Goal: Contribute content: Contribute content

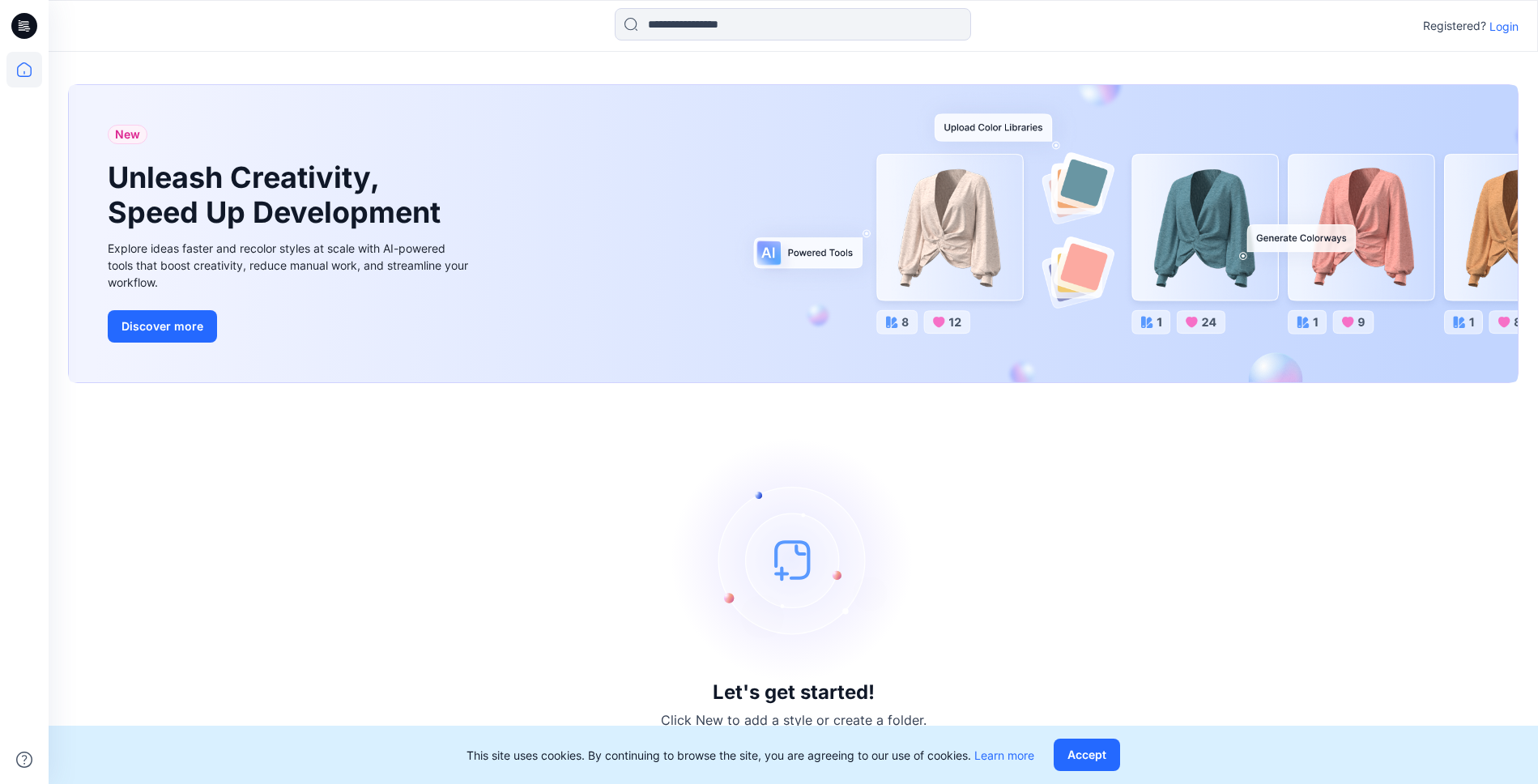
click at [1495, 28] on p "Login" at bounding box center [1504, 26] width 29 height 17
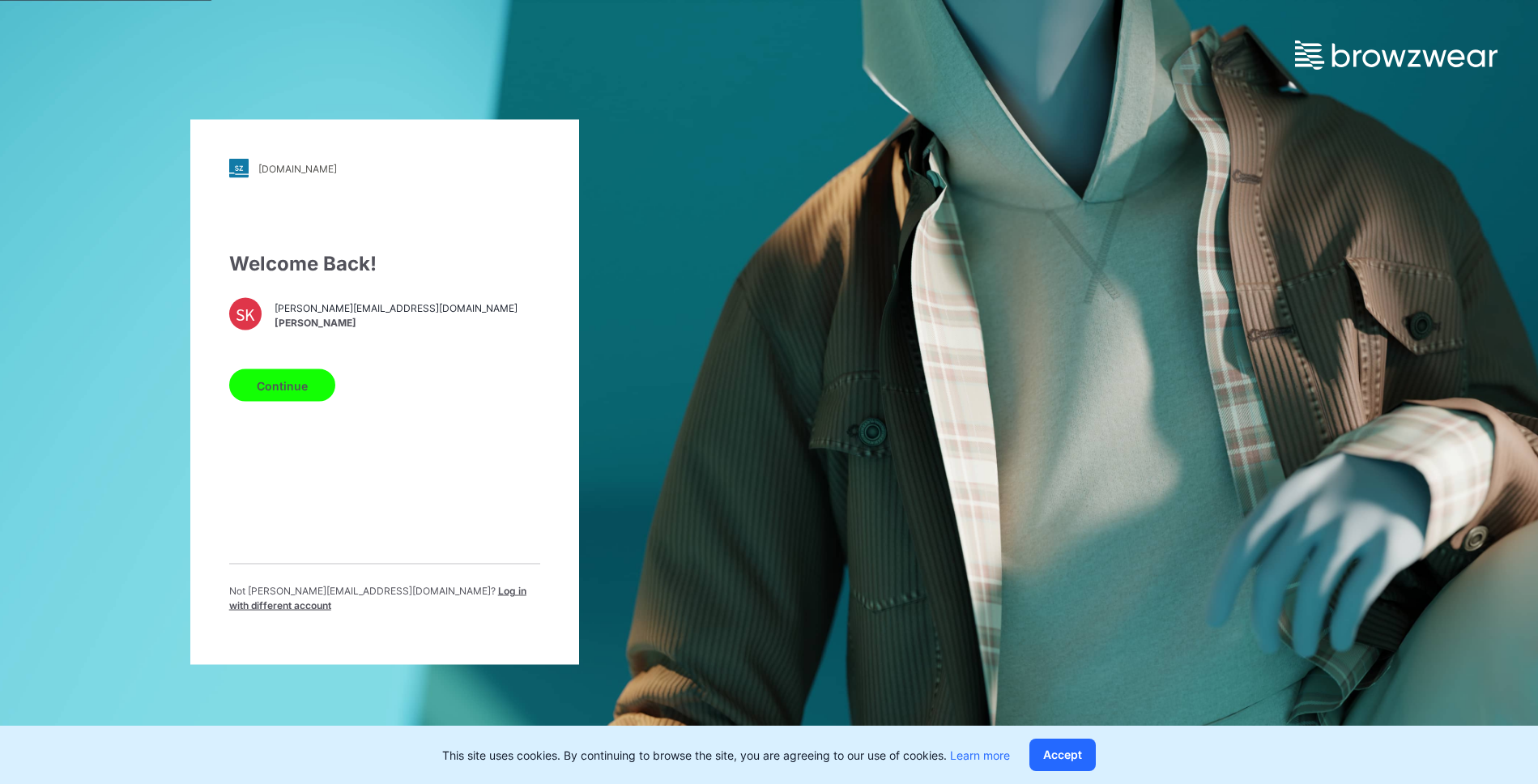
click at [307, 387] on button "Continue" at bounding box center [282, 386] width 106 height 32
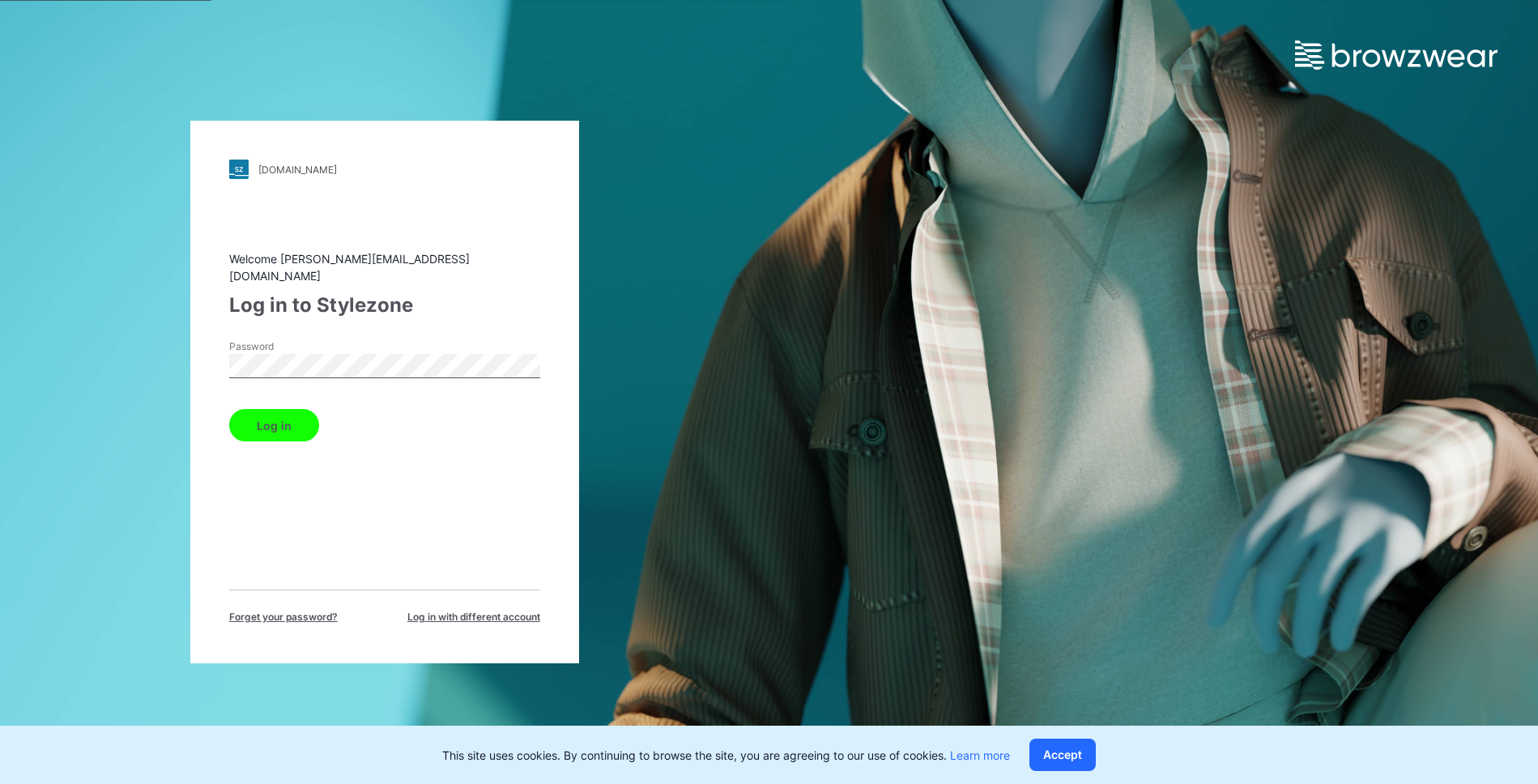
click at [291, 425] on button "Log in" at bounding box center [274, 425] width 90 height 32
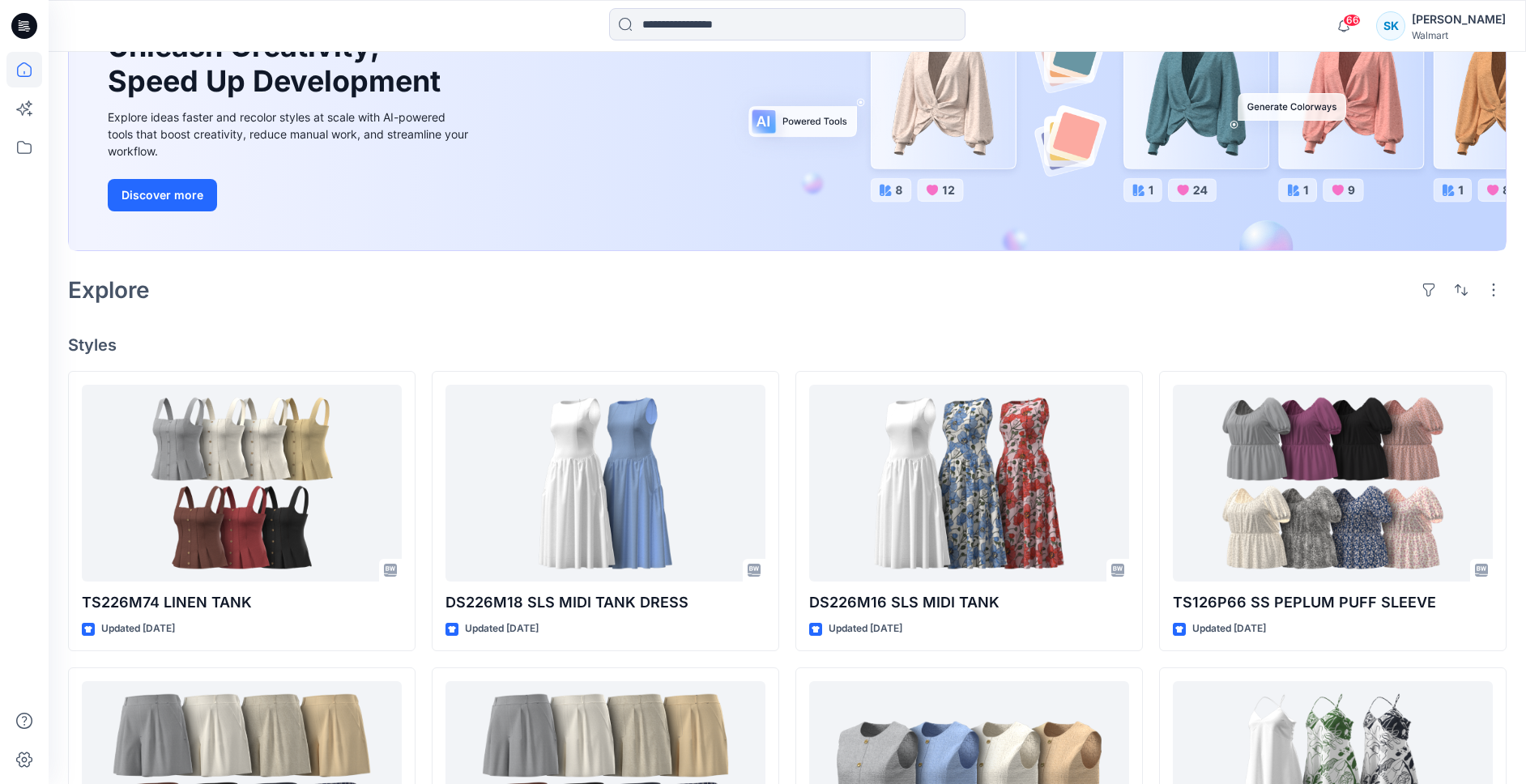
scroll to position [259, 0]
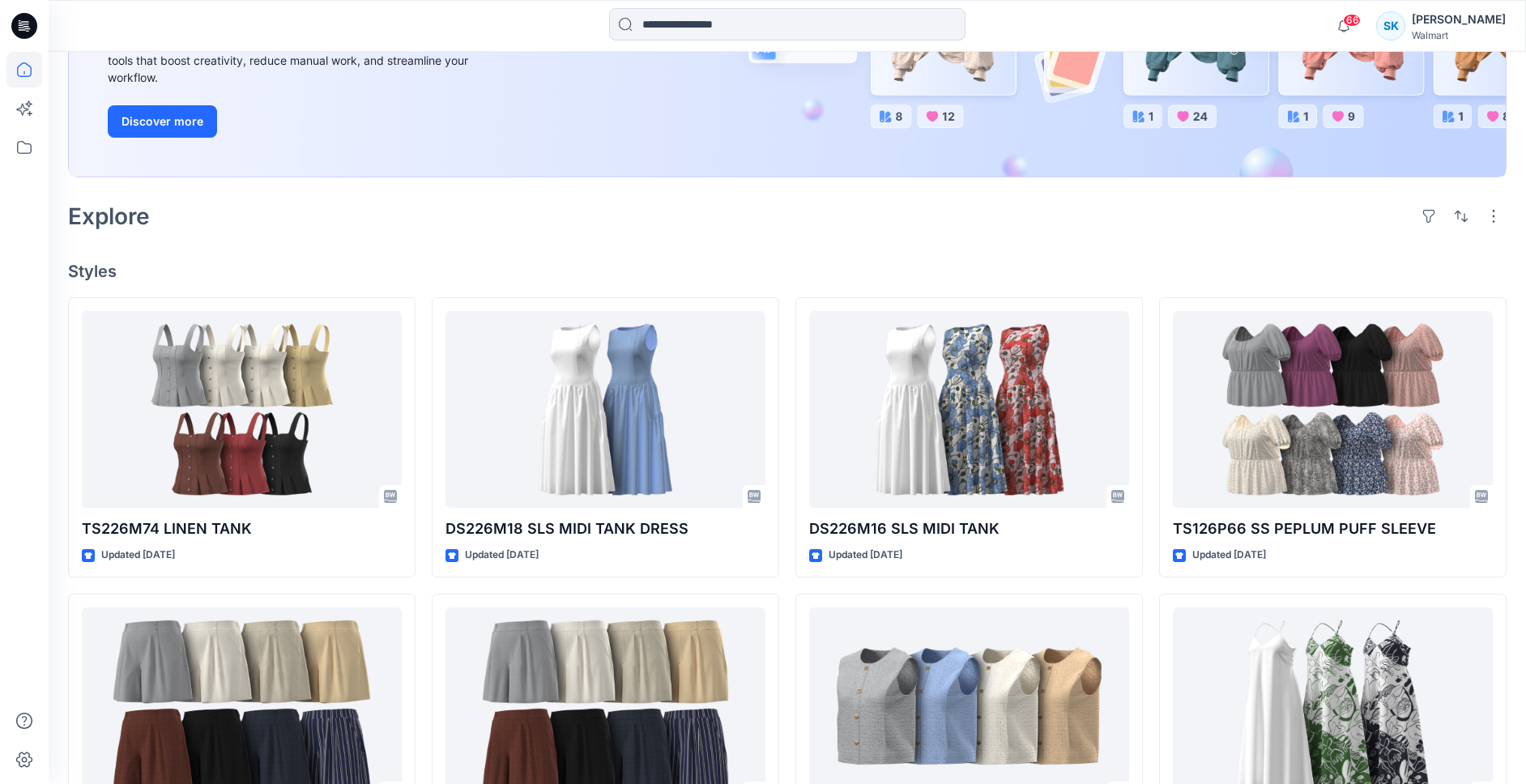
click at [420, 371] on div "TS226M74 LINEN TANK Updated [DATE] BS226M92 option B- LINEN SHORT Updated a mon…" at bounding box center [787, 733] width 1438 height 873
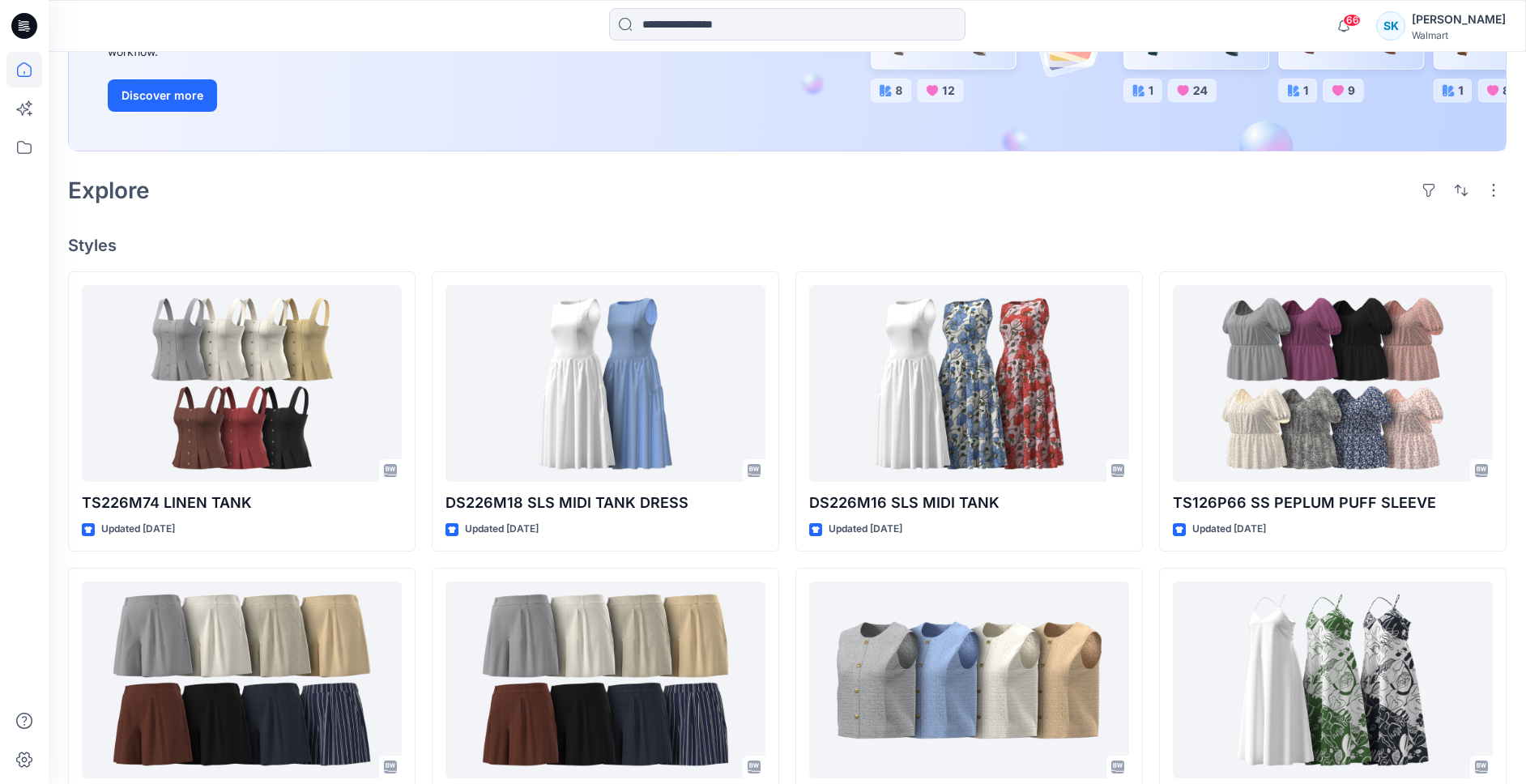
scroll to position [303, 0]
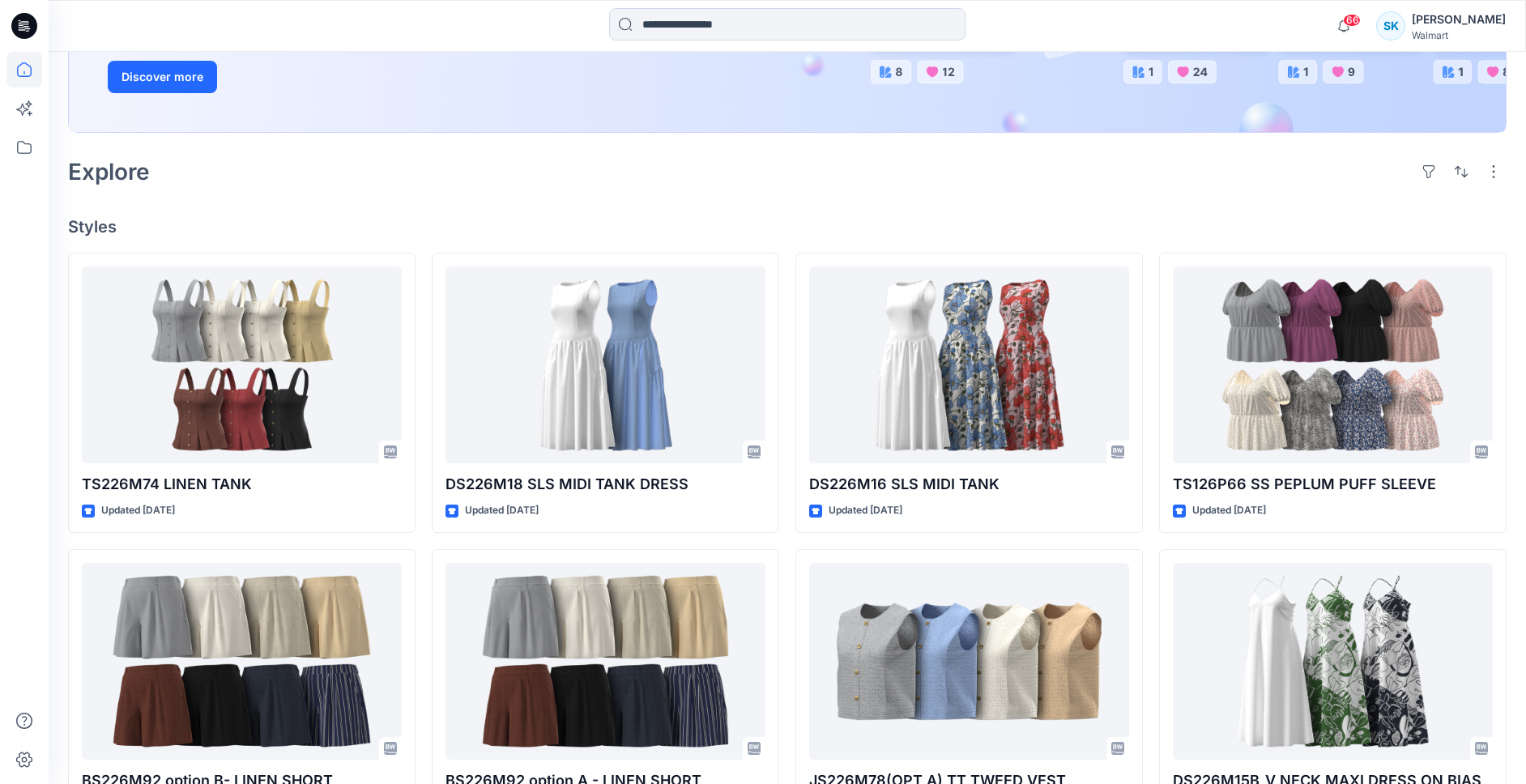
click at [420, 371] on div "TS226M74 LINEN TANK Updated [DATE] BS226M92 option B- LINEN SHORT Updated a mon…" at bounding box center [787, 689] width 1438 height 873
click at [420, 366] on div "TS226M74 LINEN TANK Updated [DATE] BS226M92 option B- LINEN SHORT Updated a mon…" at bounding box center [787, 689] width 1438 height 873
click at [419, 370] on div "TS226M74 LINEN TANK Updated [DATE] BS226M92 option B- LINEN SHORT Updated a mon…" at bounding box center [787, 689] width 1438 height 873
click at [422, 372] on div "TS226M74 LINEN TANK Updated [DATE] BS226M92 option B- LINEN SHORT Updated a mon…" at bounding box center [787, 689] width 1438 height 873
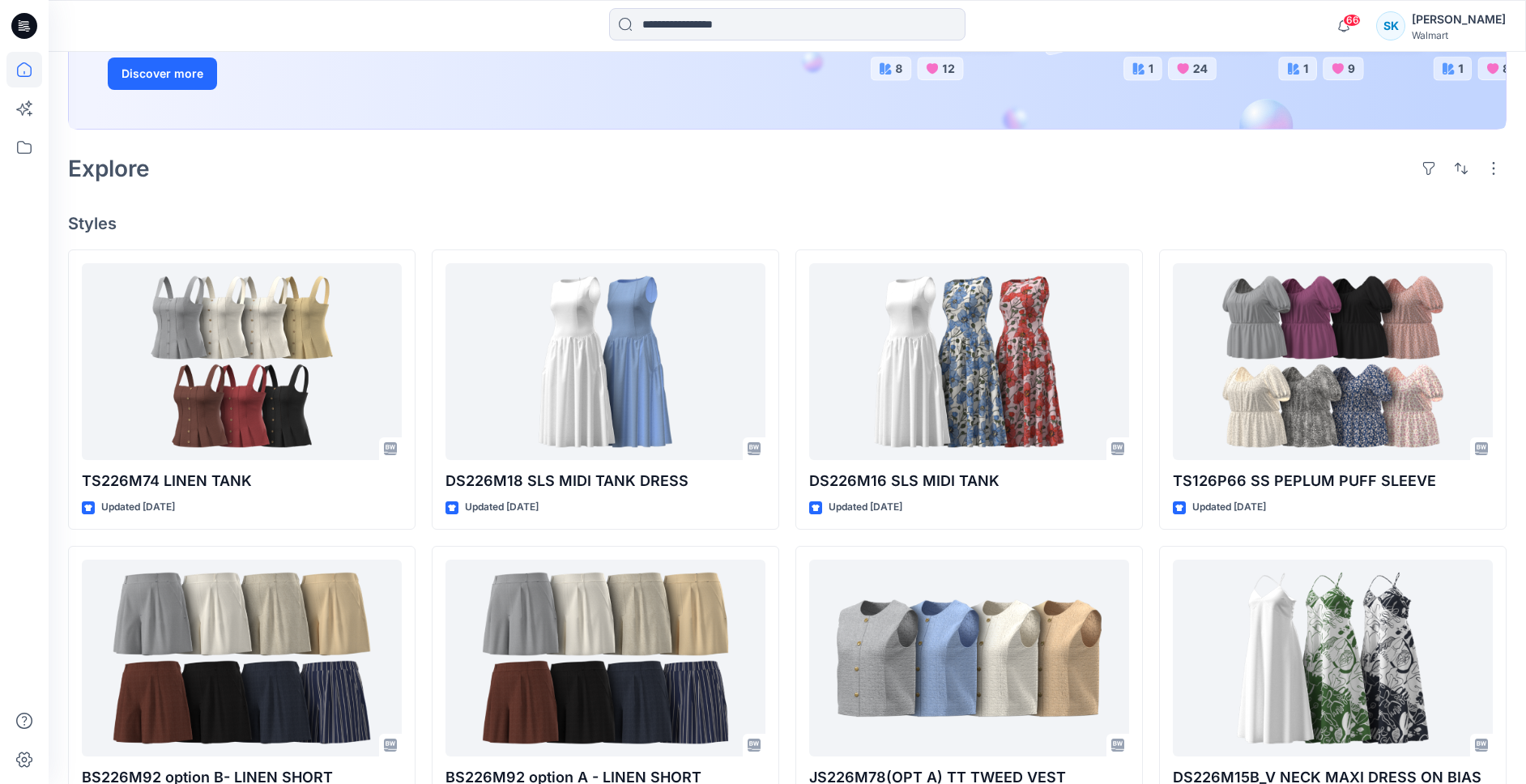
click at [422, 372] on div "TS226M74 LINEN TANK Updated [DATE] BS226M92 option B- LINEN SHORT Updated a mon…" at bounding box center [787, 685] width 1438 height 873
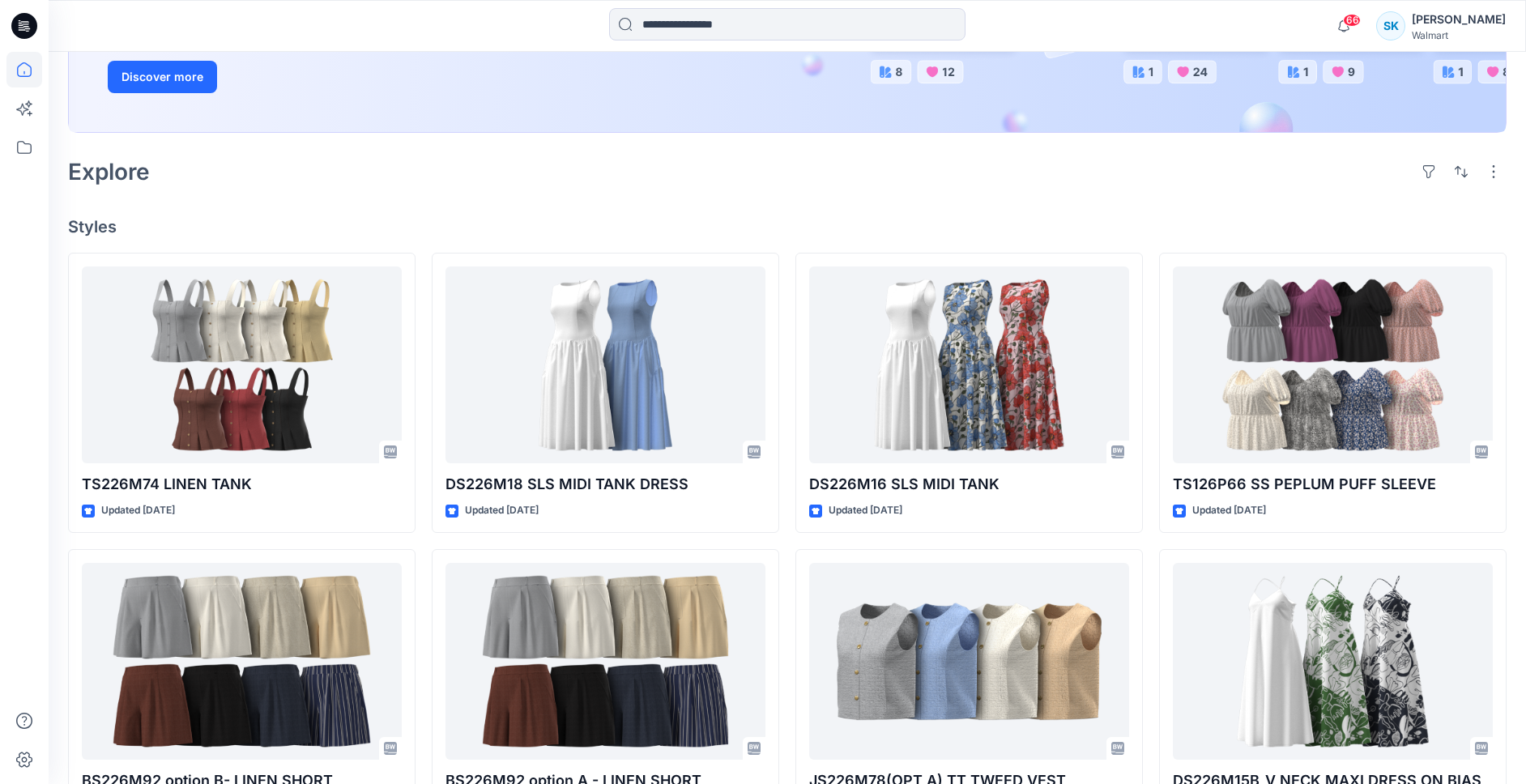
click at [400, 181] on div "Explore" at bounding box center [787, 171] width 1438 height 39
click at [373, 222] on h4 "Styles" at bounding box center [787, 227] width 1438 height 20
click at [385, 217] on h4 "Styles" at bounding box center [787, 227] width 1438 height 20
click at [387, 215] on div "Welcome back, [PERSON_NAME] New New Unleash Creativity, Speed Up Development Ex…" at bounding box center [787, 475] width 1477 height 1455
click at [420, 205] on div "Welcome back, [PERSON_NAME] New New Unleash Creativity, Speed Up Development Ex…" at bounding box center [787, 475] width 1477 height 1455
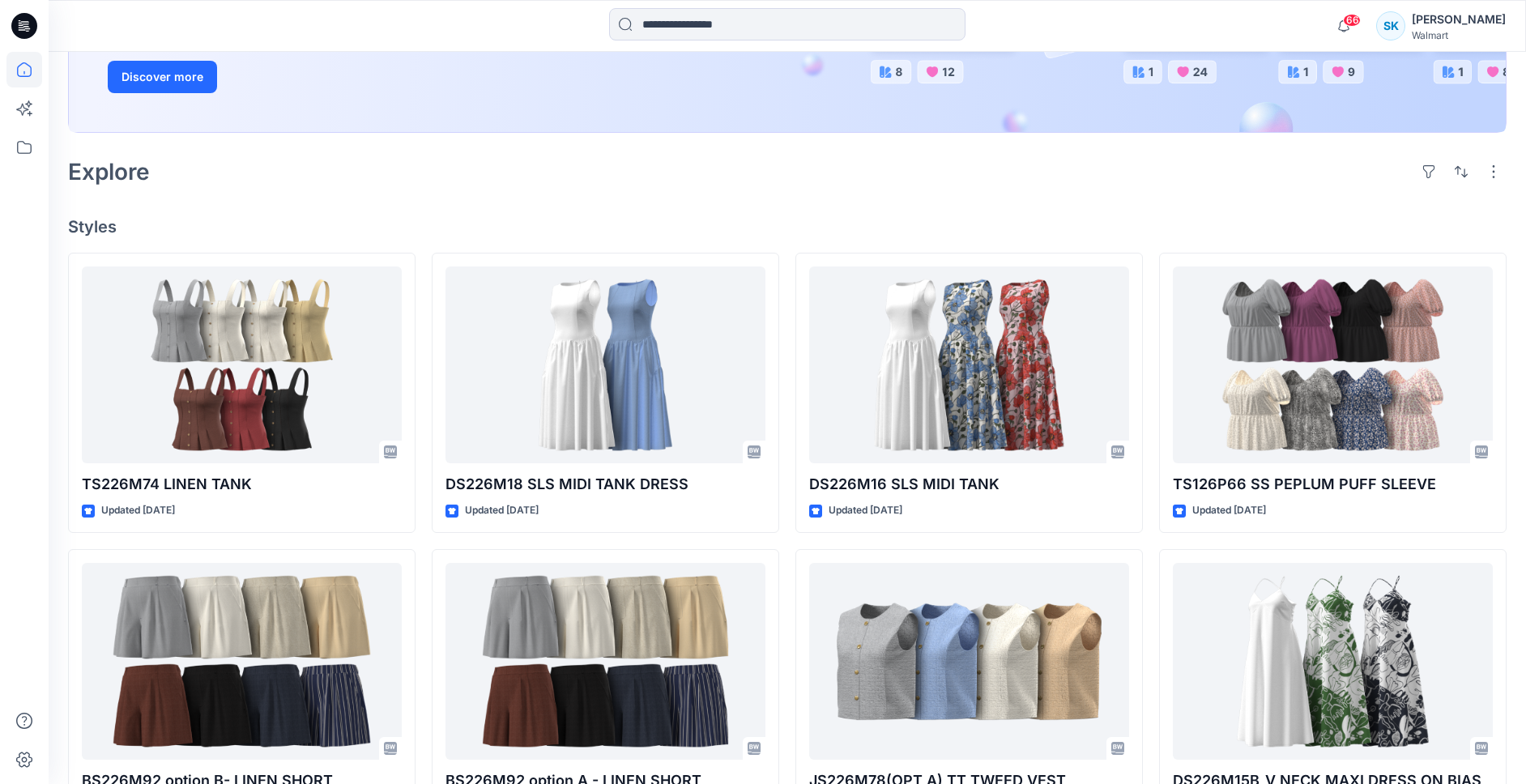
click at [414, 203] on div "Welcome back, [PERSON_NAME] New New Unleash Creativity, Speed Up Development Ex…" at bounding box center [787, 475] width 1477 height 1455
click at [421, 205] on div "Welcome back, [PERSON_NAME] New New Unleash Creativity, Speed Up Development Ex…" at bounding box center [787, 475] width 1477 height 1455
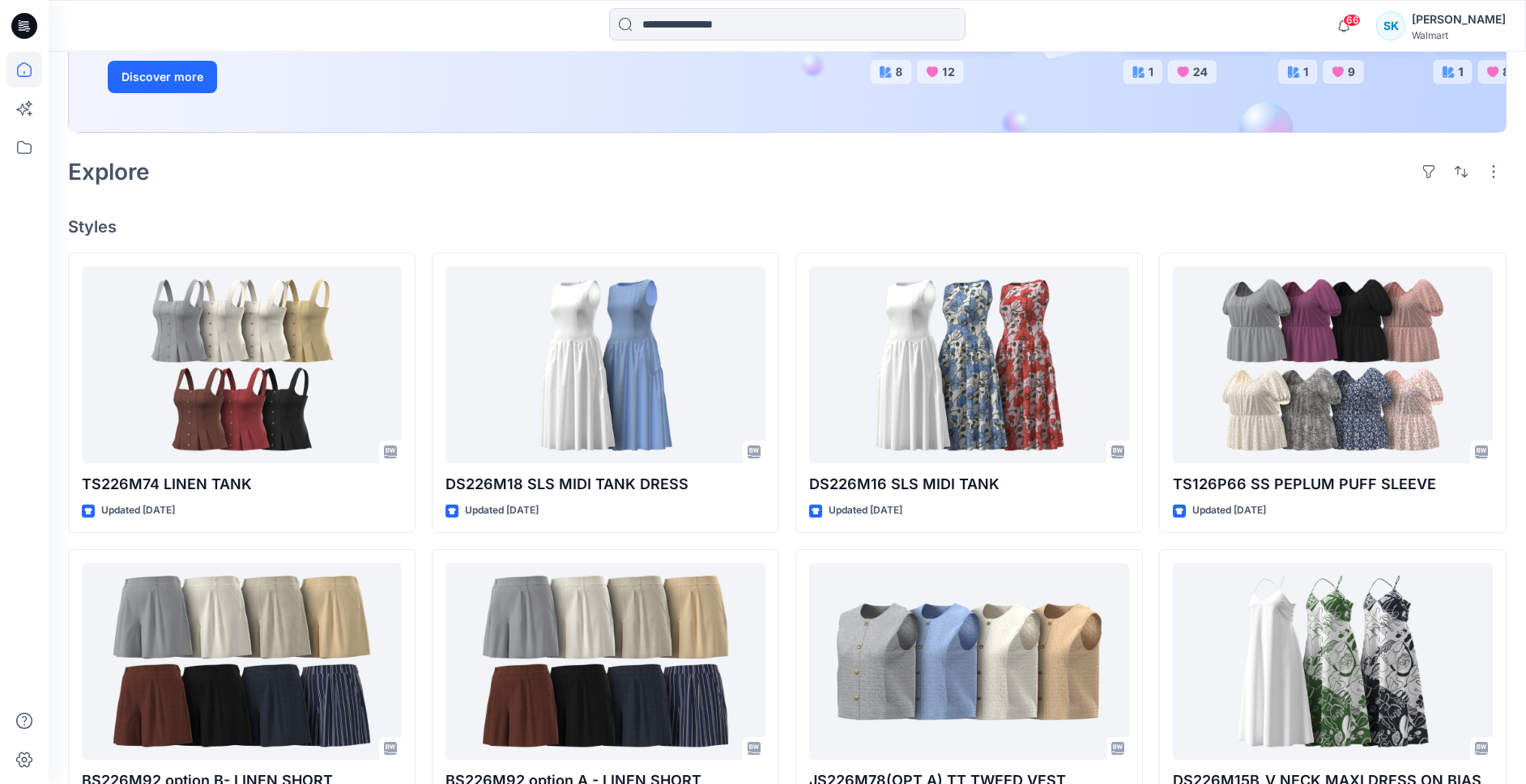
click at [424, 204] on div "Welcome back, [PERSON_NAME] New New Unleash Creativity, Speed Up Development Ex…" at bounding box center [787, 475] width 1477 height 1455
click at [412, 186] on div "Explore" at bounding box center [787, 171] width 1438 height 39
click at [459, 195] on div "Welcome back, [PERSON_NAME] New New Unleash Creativity, Speed Up Development Ex…" at bounding box center [787, 475] width 1477 height 1455
click at [461, 196] on div "Welcome back, [PERSON_NAME] New New Unleash Creativity, Speed Up Development Ex…" at bounding box center [787, 475] width 1477 height 1455
click at [456, 180] on div "Explore" at bounding box center [787, 171] width 1438 height 39
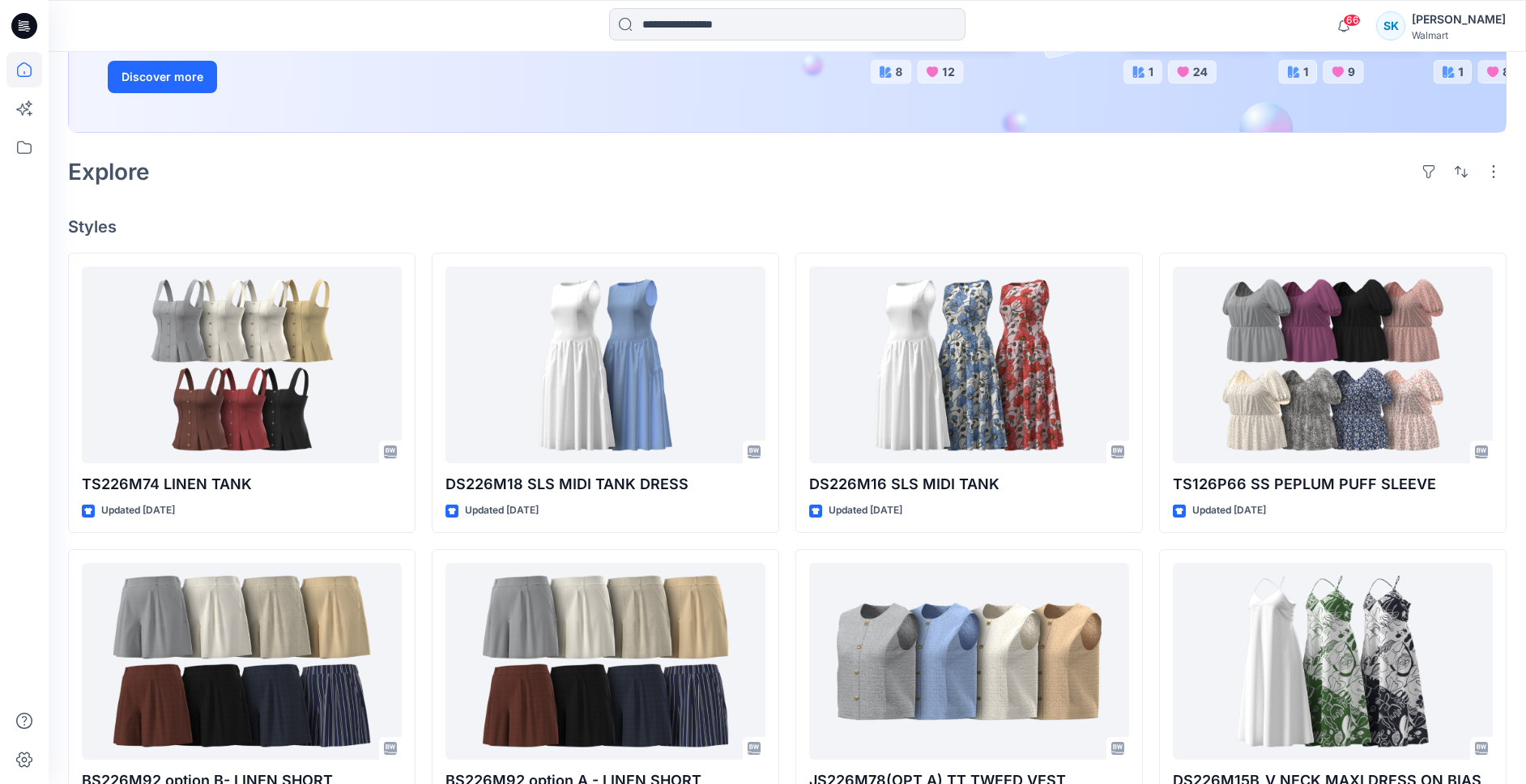
click at [504, 192] on div "Welcome back, [PERSON_NAME] New New Unleash Creativity, Speed Up Development Ex…" at bounding box center [787, 475] width 1477 height 1455
click at [508, 195] on div "Welcome back, [PERSON_NAME] New New Unleash Creativity, Speed Up Development Ex…" at bounding box center [787, 475] width 1477 height 1455
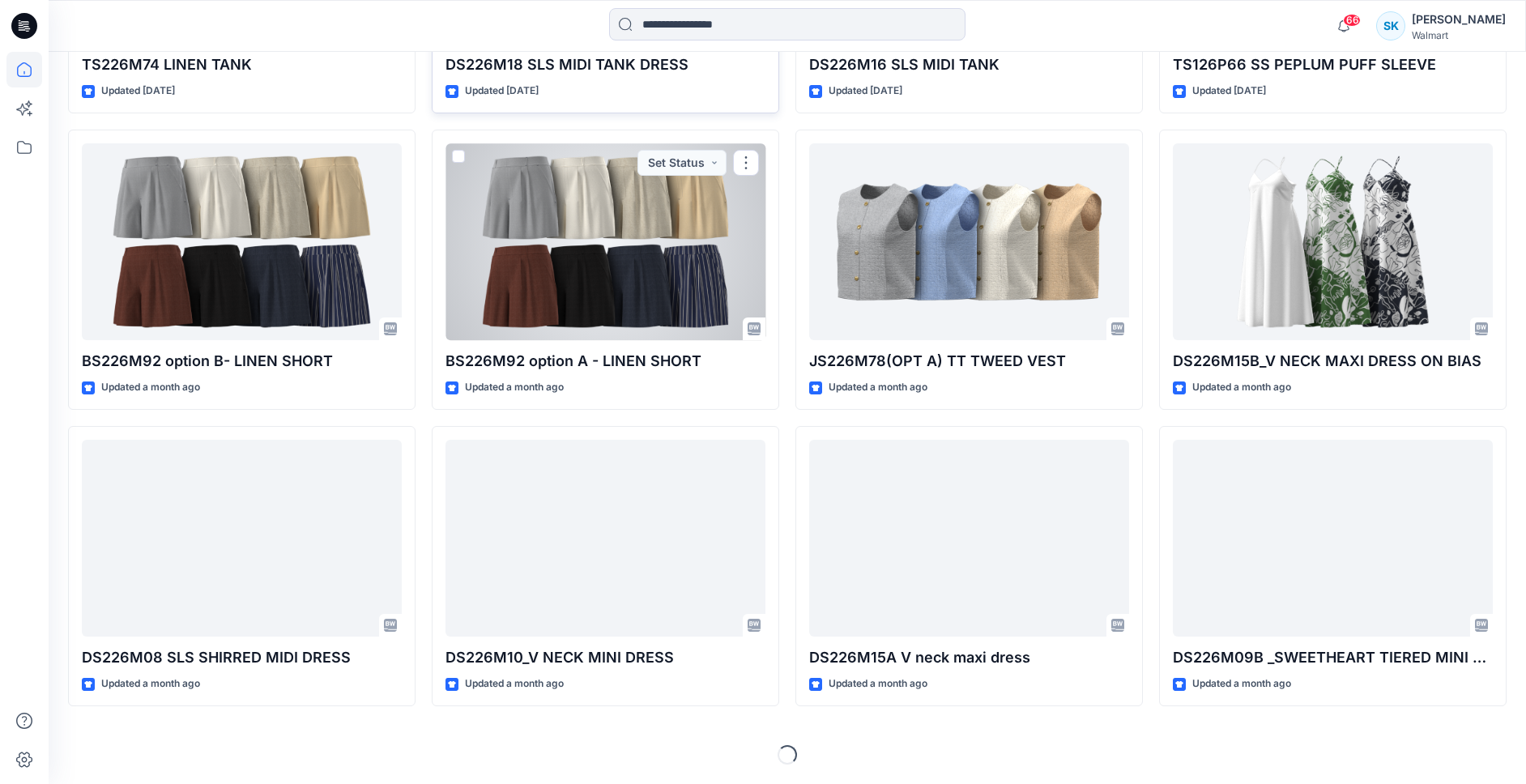
scroll to position [398, 0]
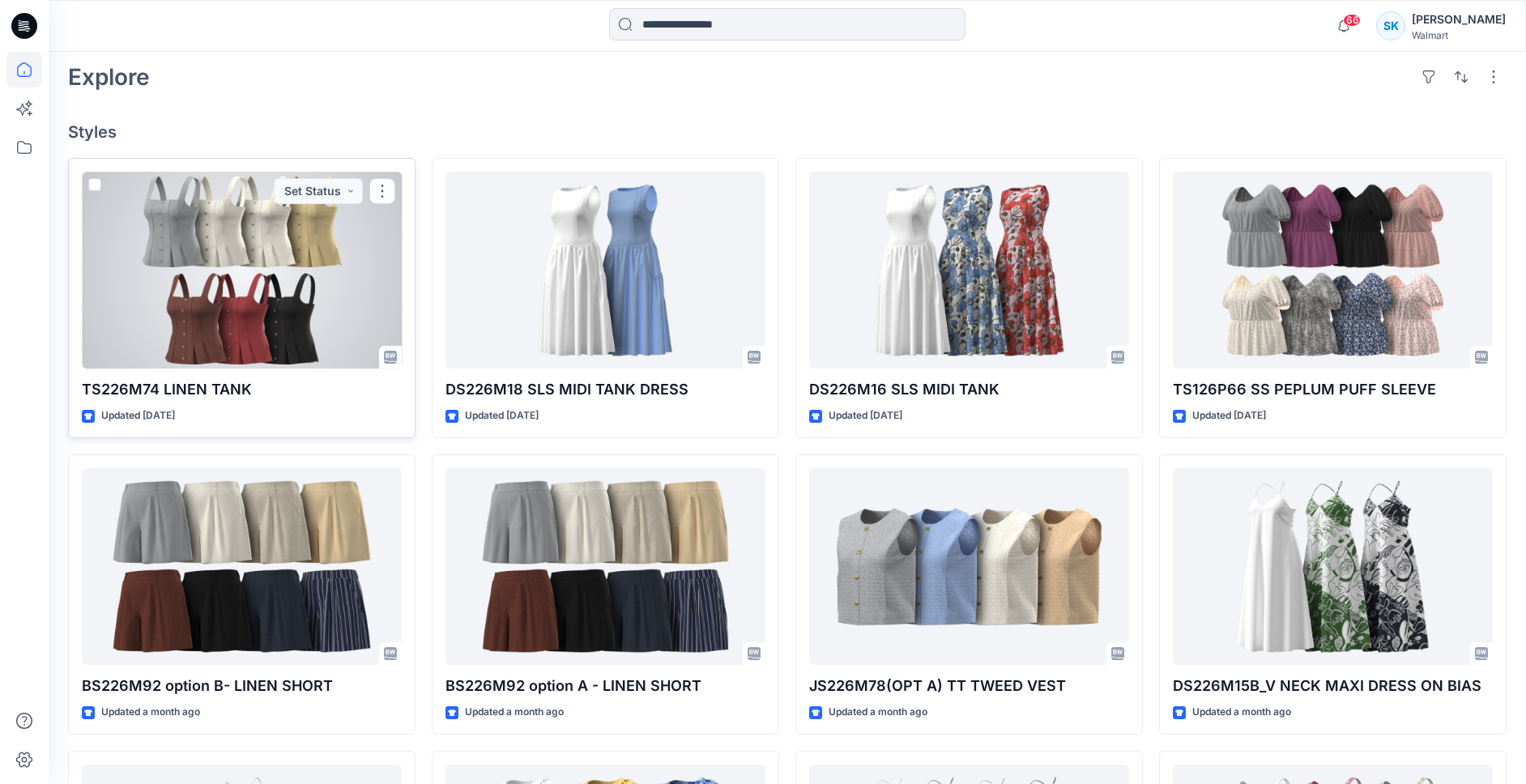
click at [331, 252] on div at bounding box center [241, 269] width 320 height 196
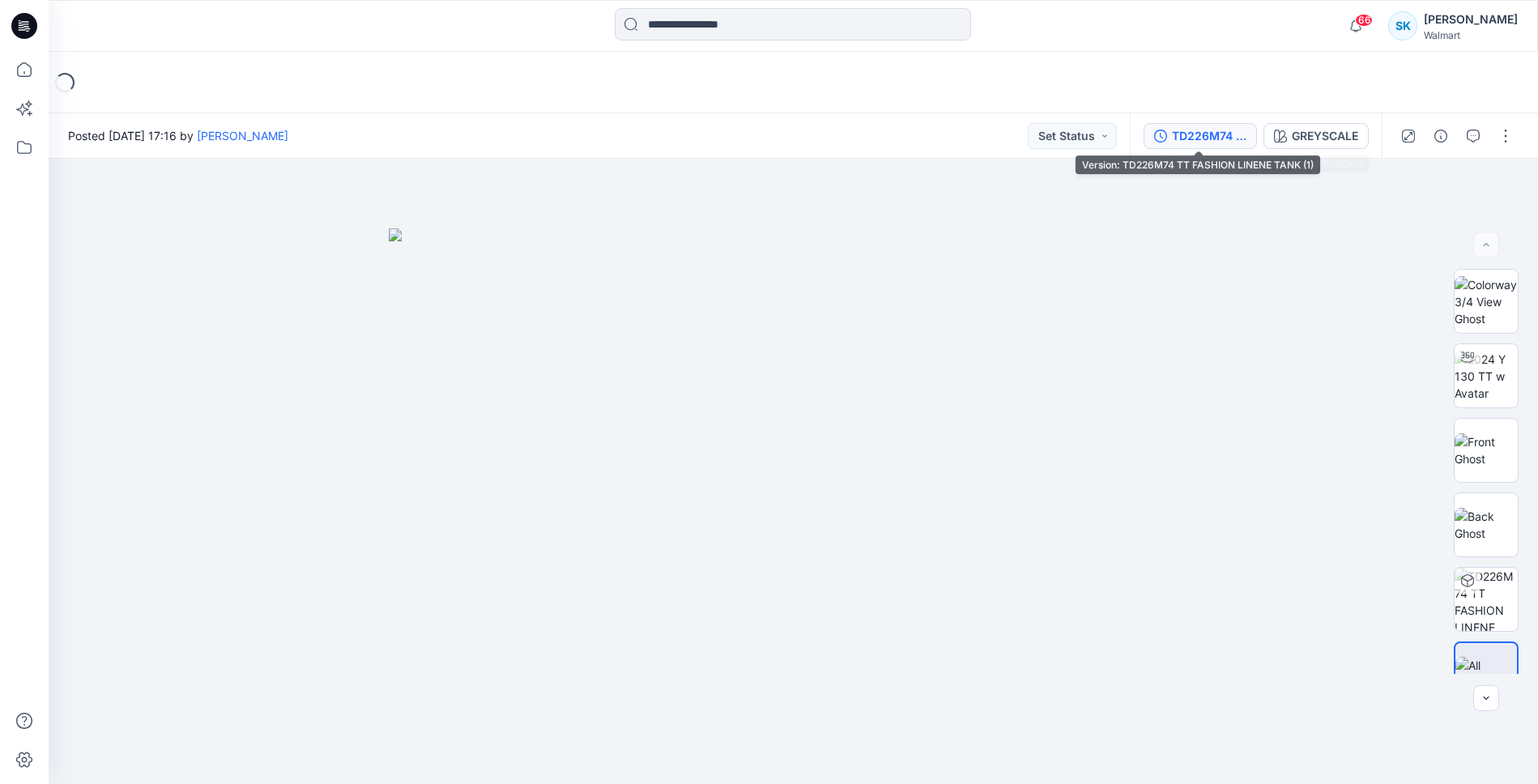
click at [1209, 141] on div "TD226M74 TT FASHION LINENE TANK (1)" at bounding box center [1209, 136] width 74 height 18
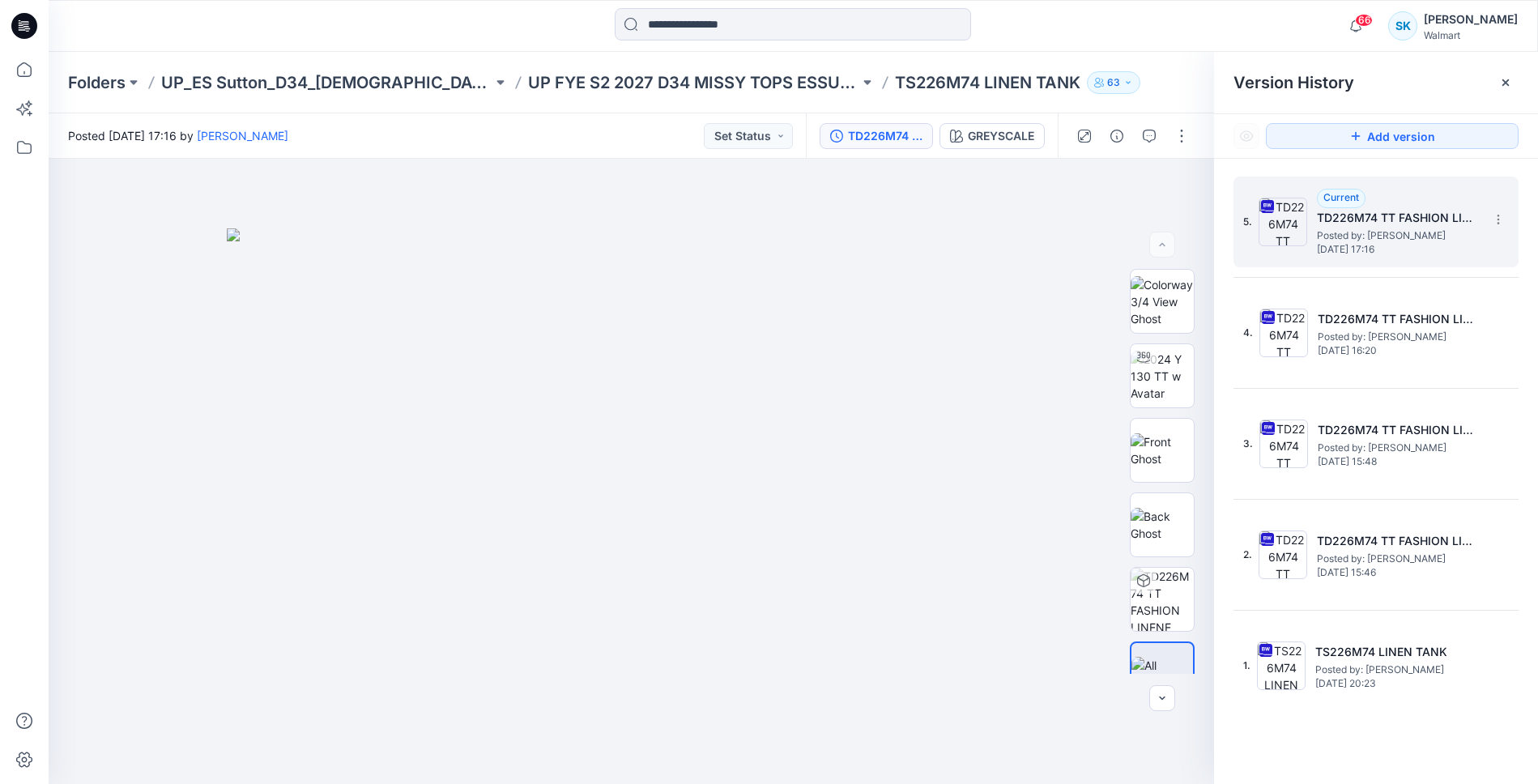
click at [1419, 197] on div "Current TD226M74 TT FASHION LINENE TANK (1) Posted by: [PERSON_NAME] [DATE] 17:…" at bounding box center [1398, 222] width 162 height 66
click at [1505, 83] on icon at bounding box center [1505, 82] width 6 height 6
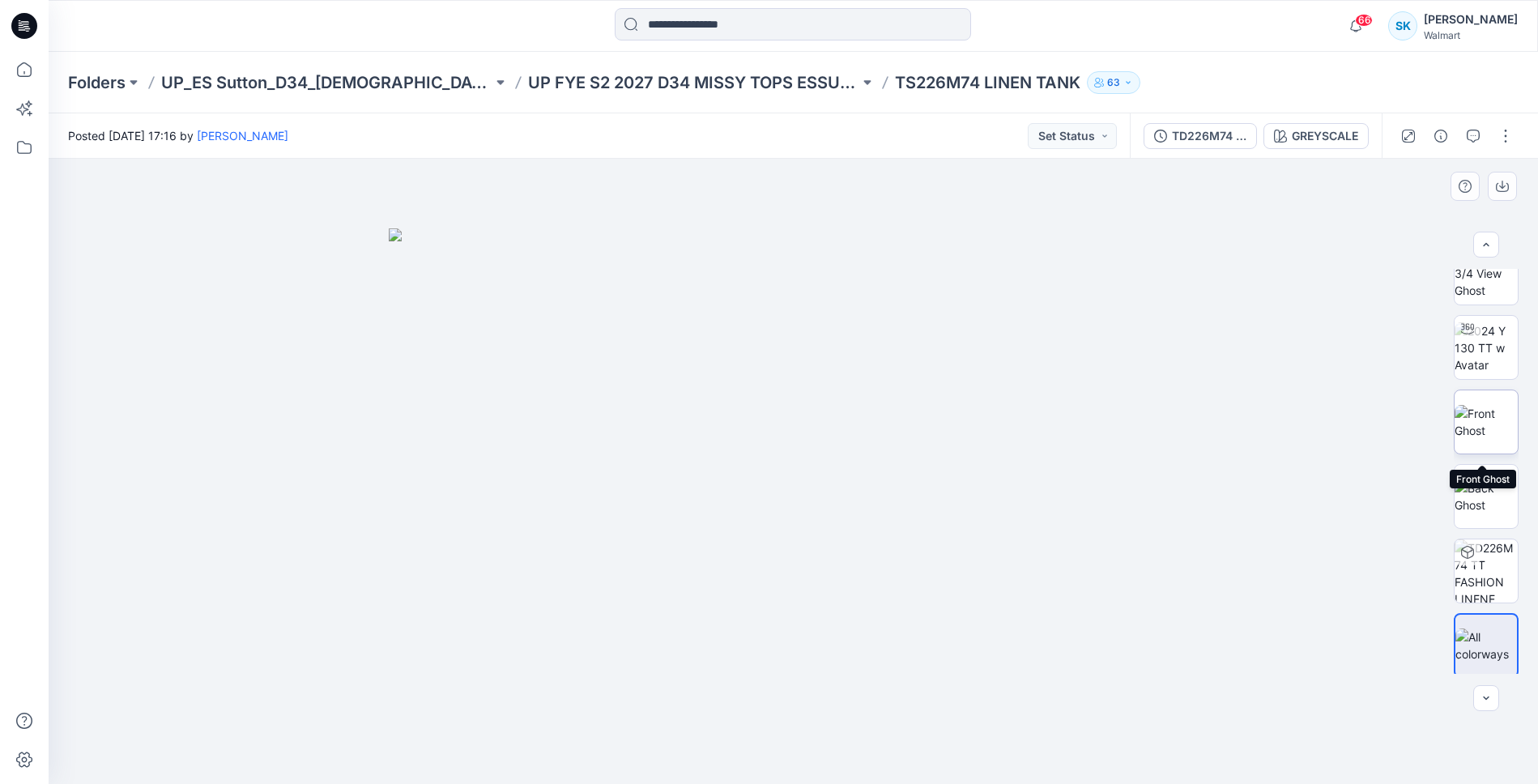
scroll to position [32, 0]
click at [1481, 352] on img at bounding box center [1486, 344] width 63 height 51
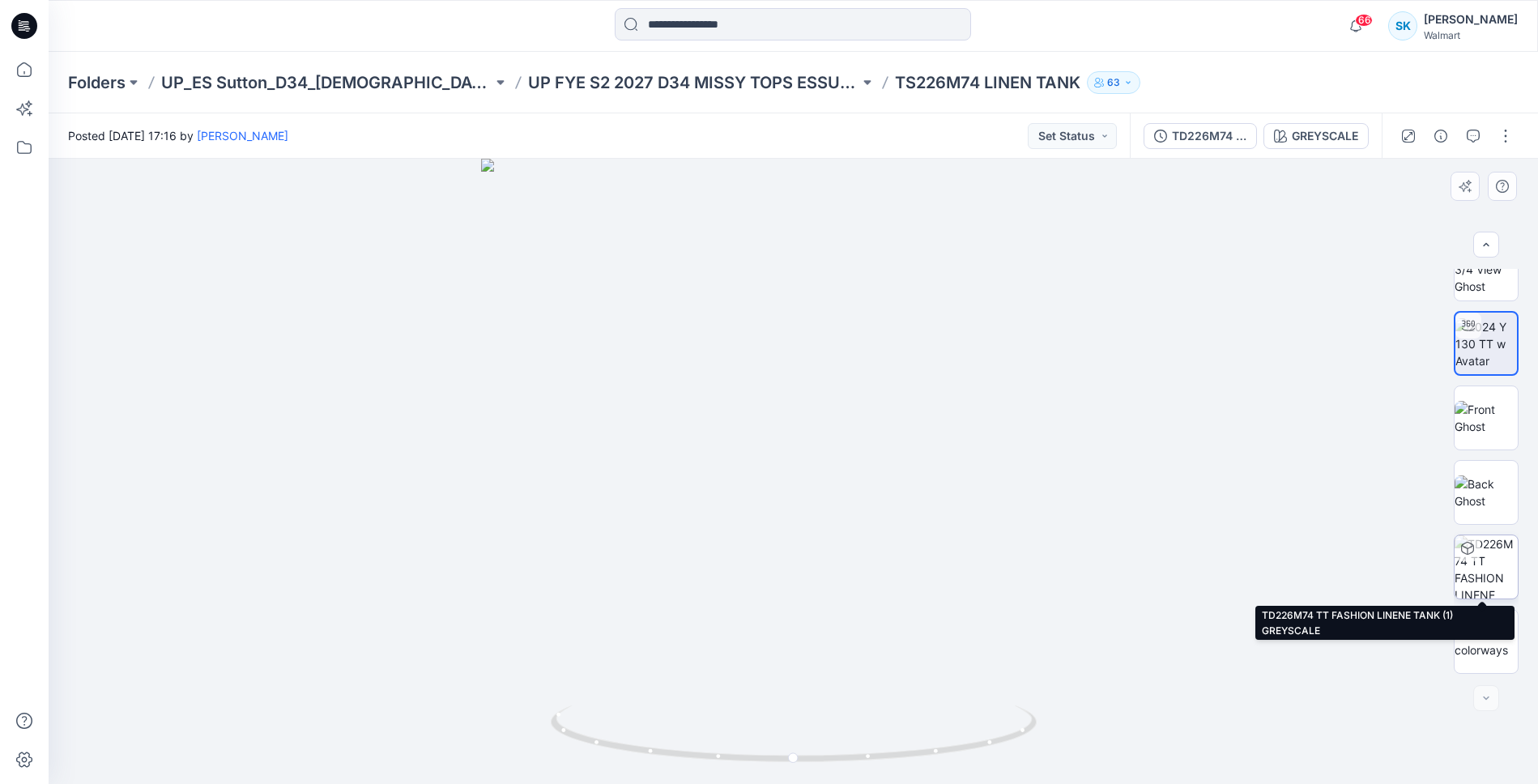
click at [1491, 570] on img at bounding box center [1486, 567] width 63 height 63
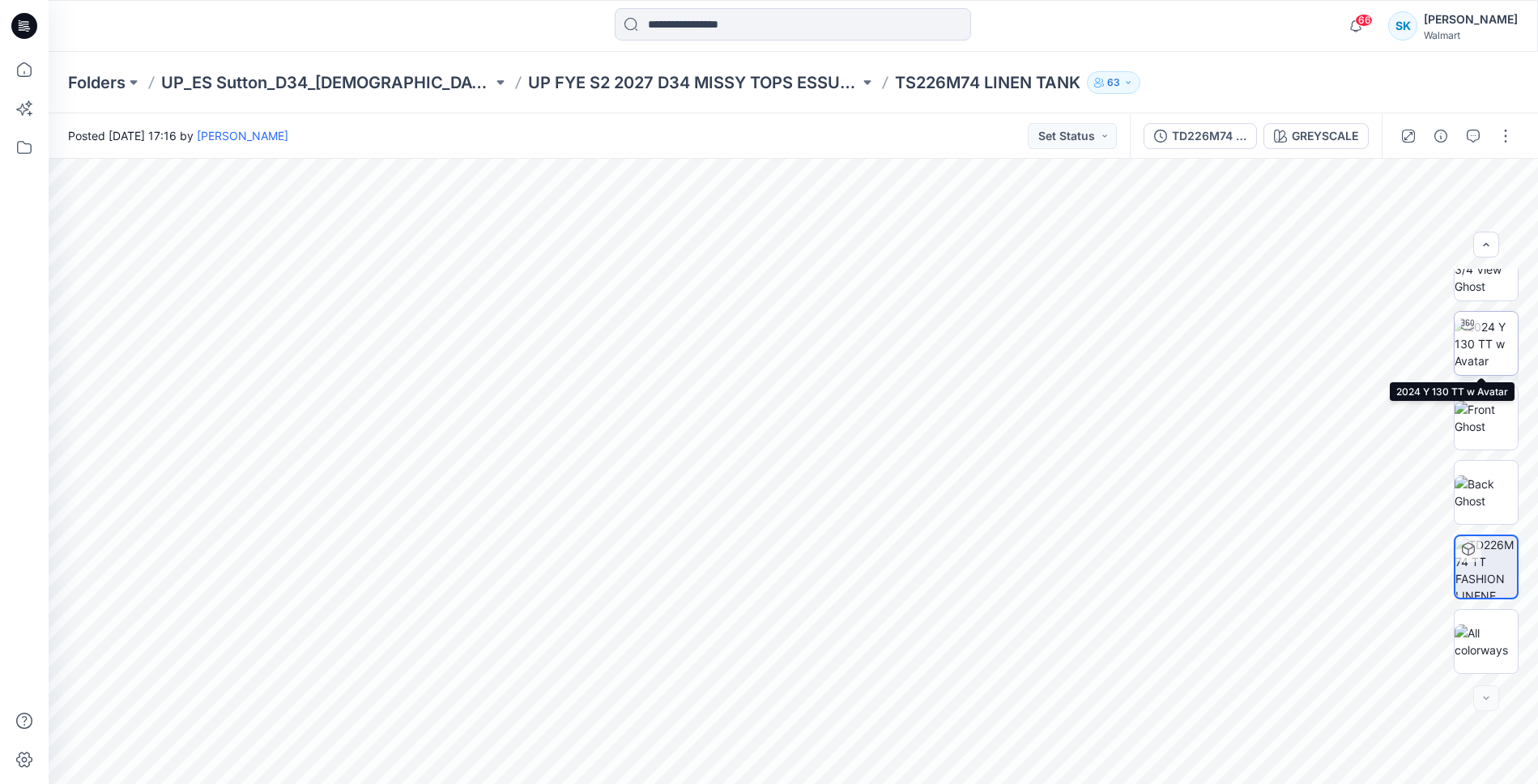
click at [1489, 344] on img at bounding box center [1486, 344] width 63 height 51
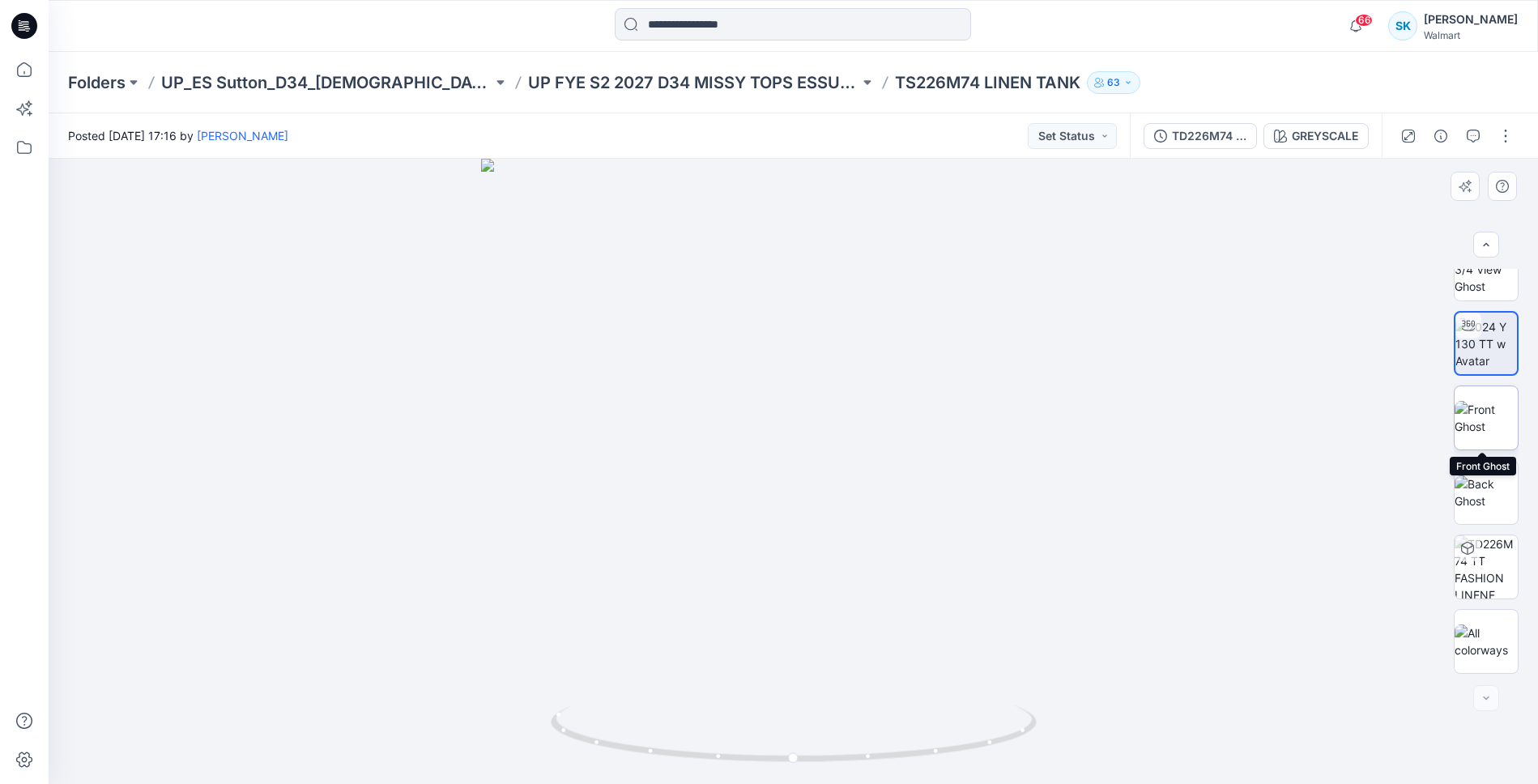
click at [1495, 416] on img at bounding box center [1486, 418] width 63 height 34
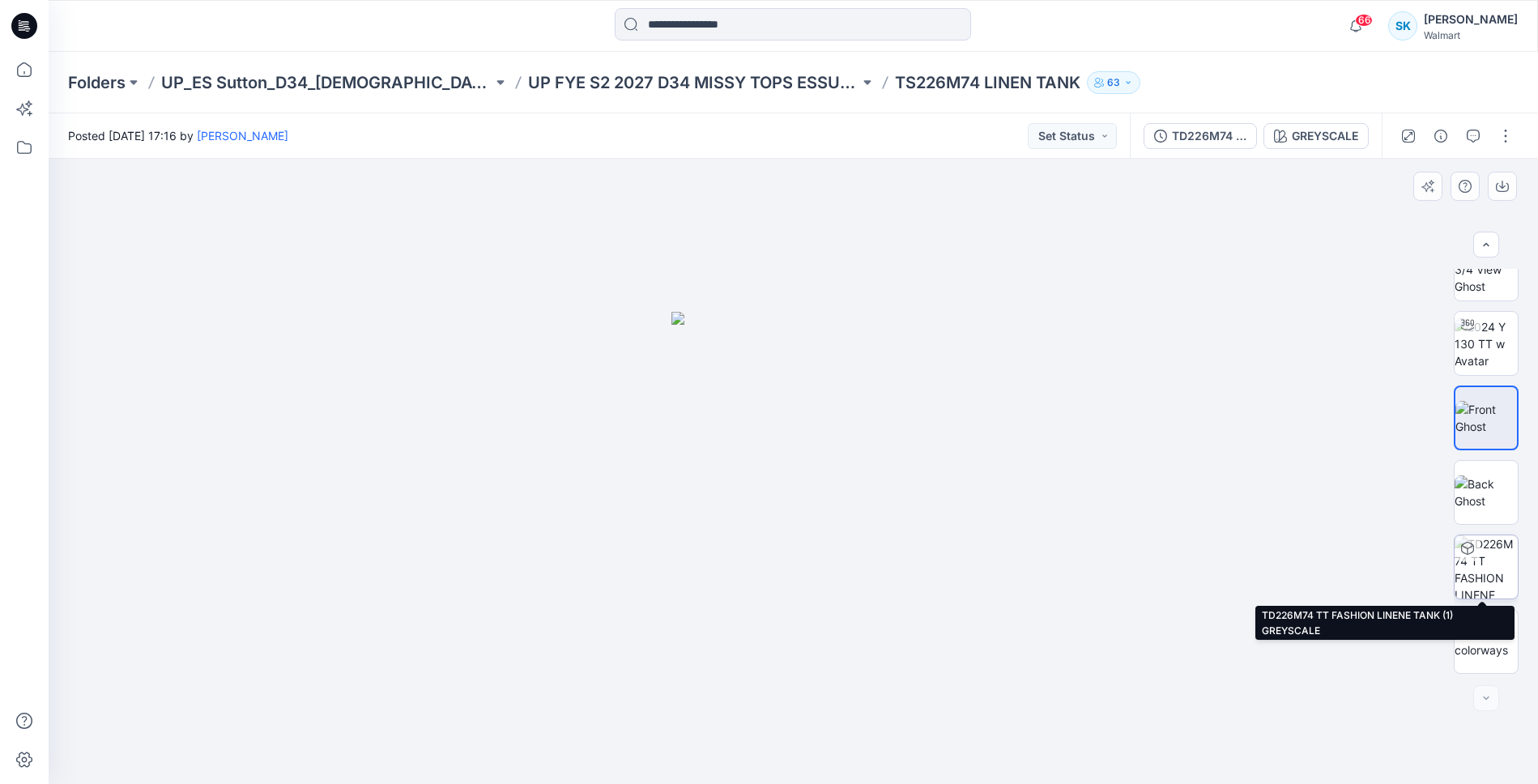
click at [1473, 568] on img at bounding box center [1486, 567] width 63 height 63
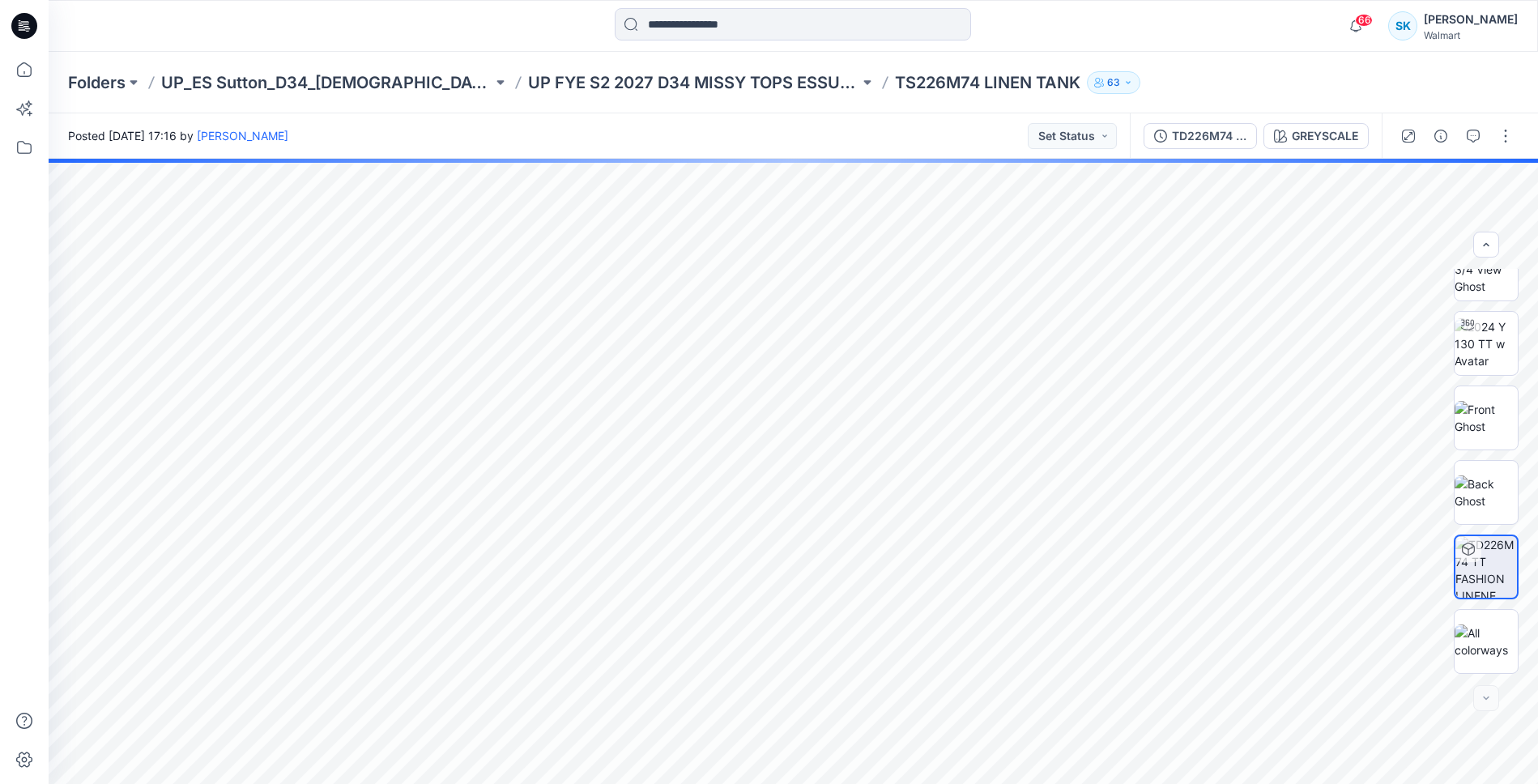
click at [1465, 548] on icon at bounding box center [1469, 547] width 13 height 4
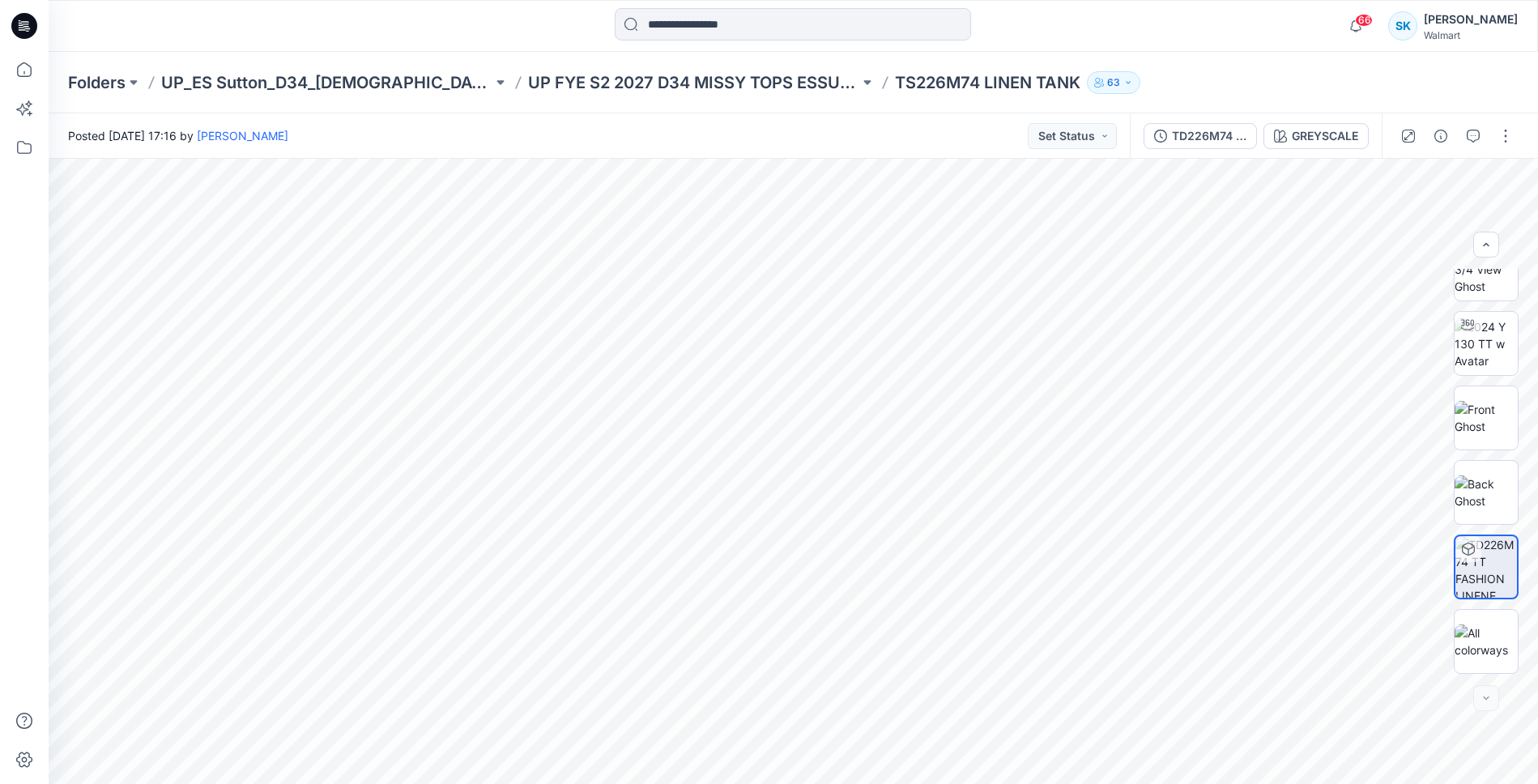
click at [1488, 571] on img at bounding box center [1486, 567] width 62 height 62
click at [1504, 134] on button "button" at bounding box center [1506, 135] width 26 height 26
click at [1424, 222] on button "Edit" at bounding box center [1438, 218] width 149 height 30
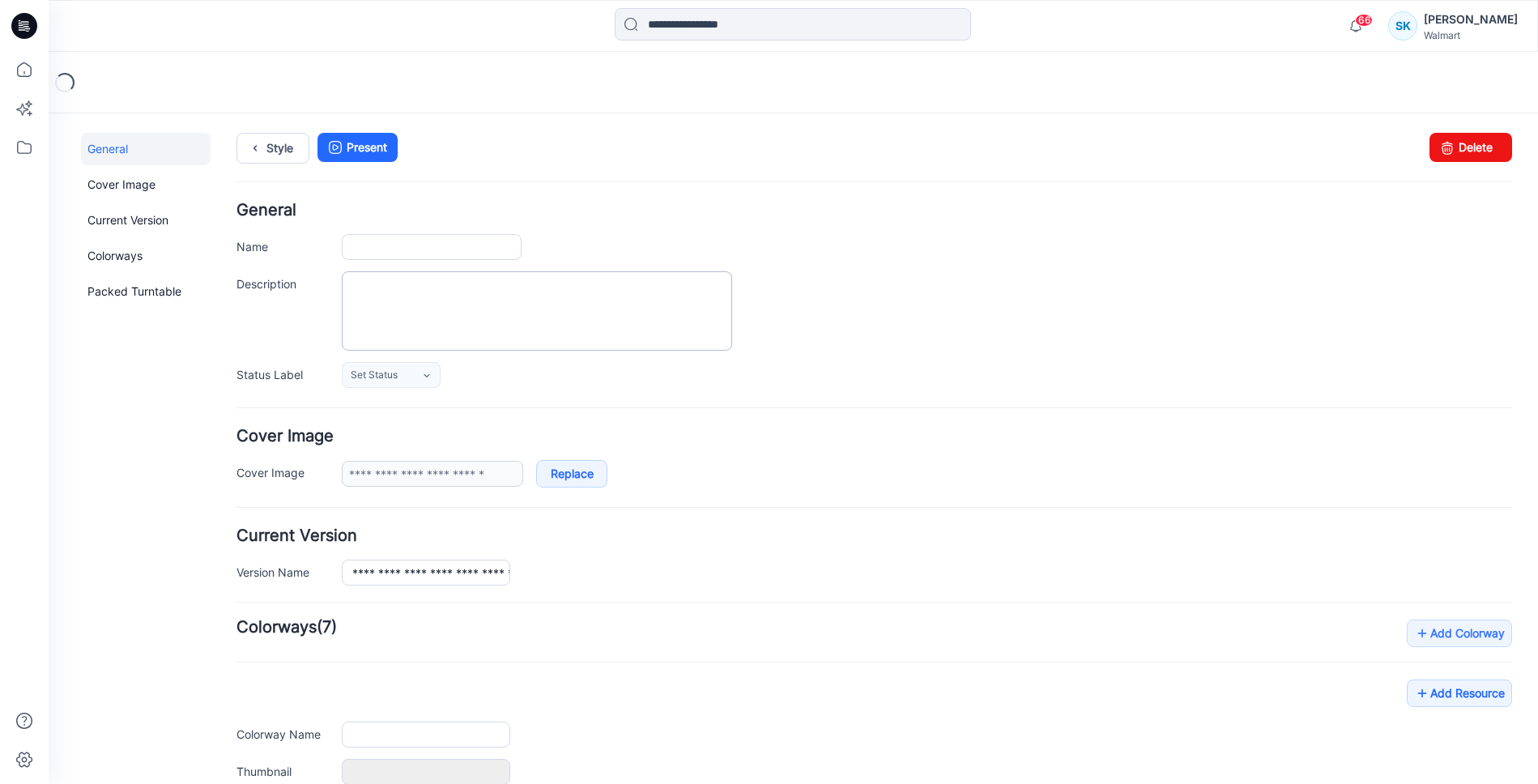
type input "**********"
type input "*********"
type input "**********"
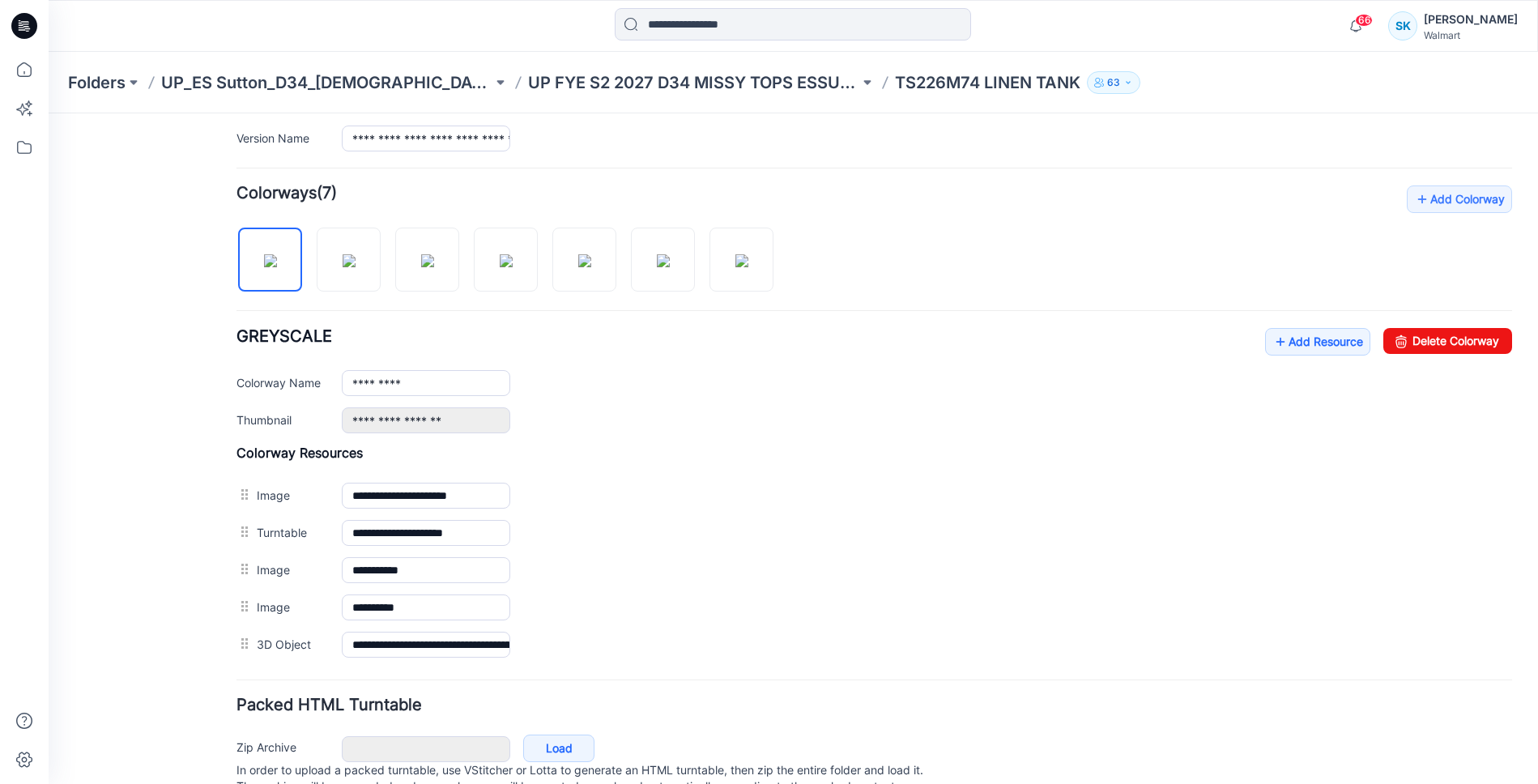
scroll to position [493, 0]
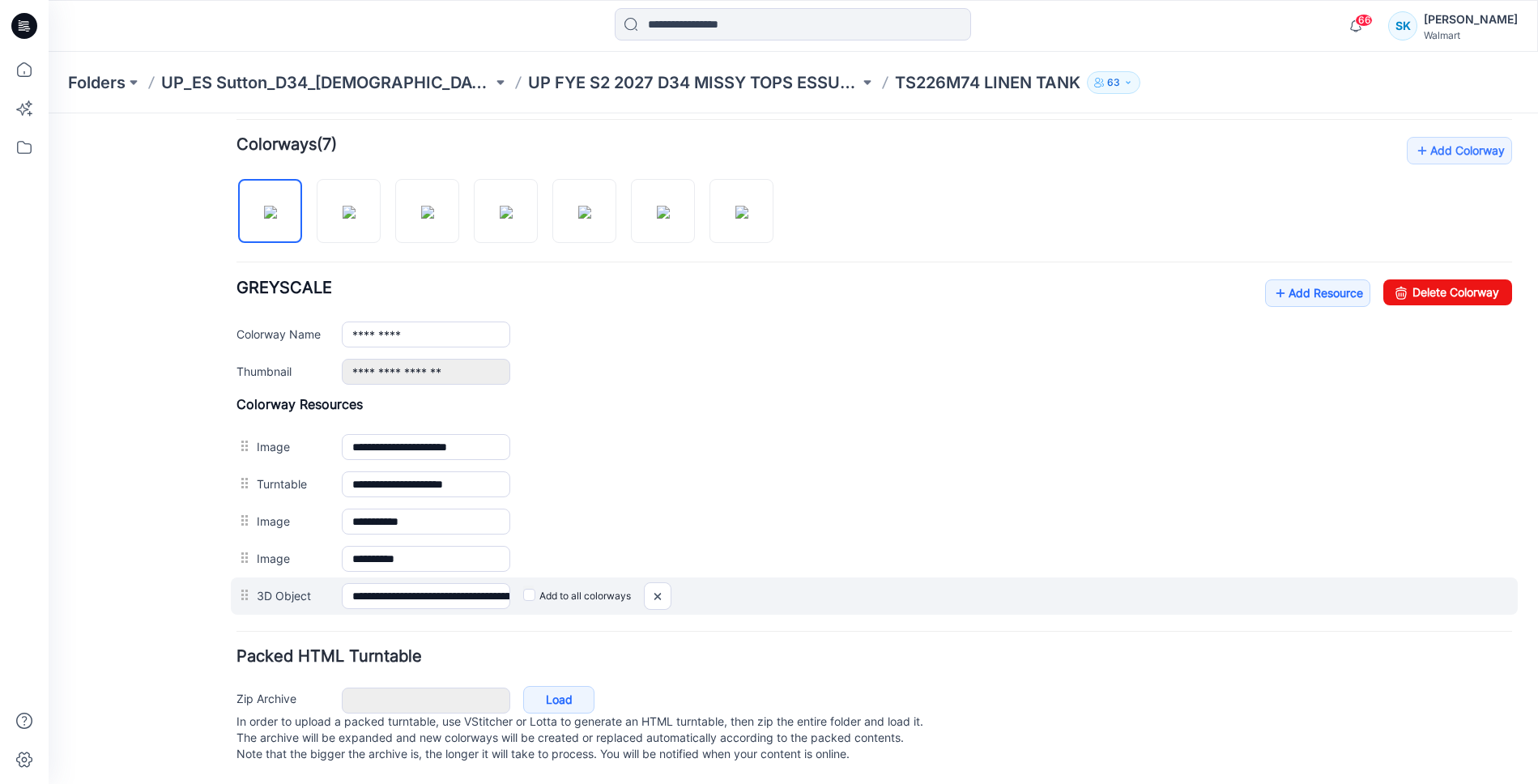
click at [273, 587] on label "3D Object" at bounding box center [291, 596] width 69 height 18
click at [342, 587] on input "**********" at bounding box center [426, 596] width 169 height 26
click at [247, 586] on div at bounding box center [247, 595] width 21 height 24
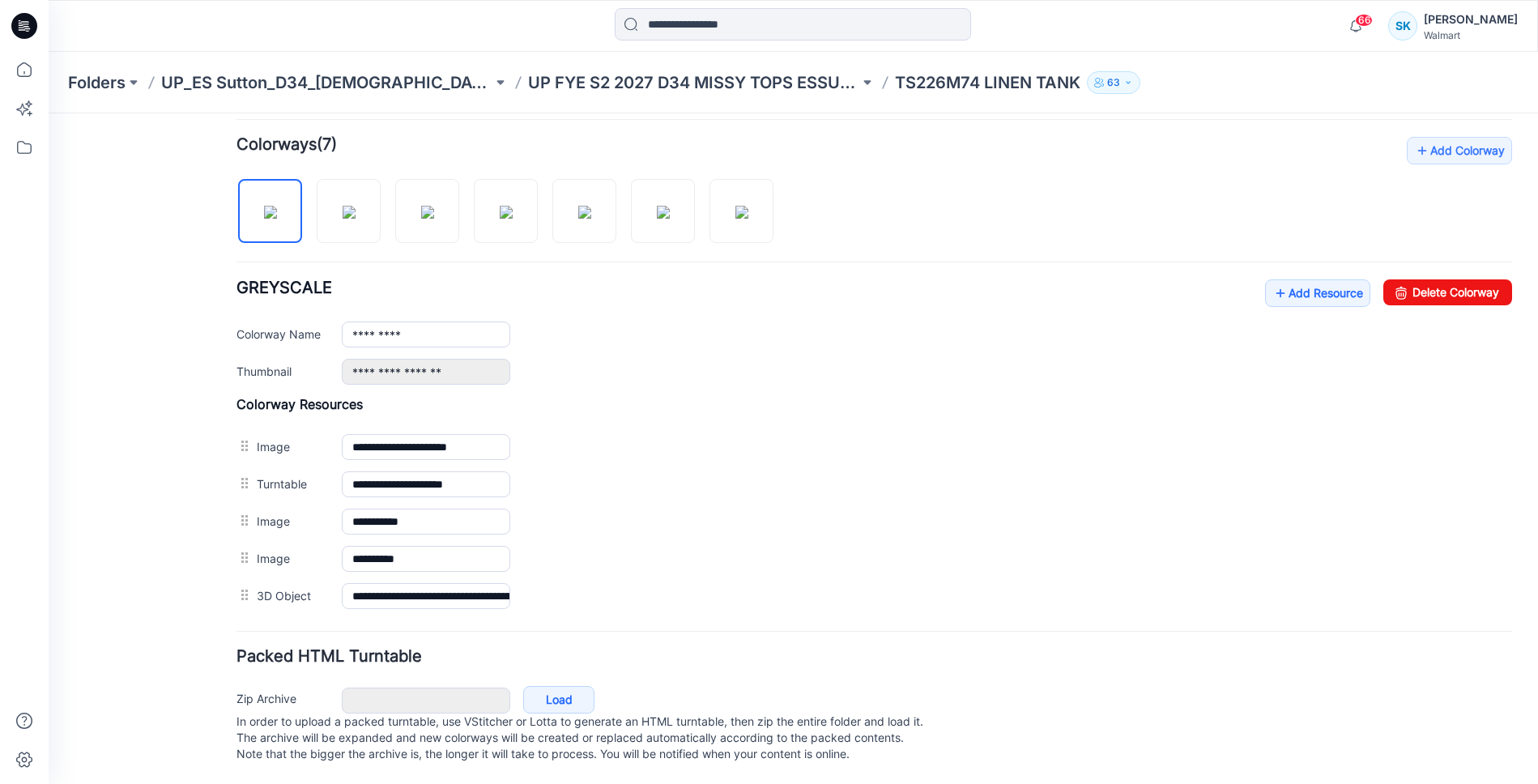
click at [141, 508] on div "General Cover Image Current Version Colorways Packed Turntable" at bounding box center [145, 217] width 129 height 1134
